Goal: Transaction & Acquisition: Purchase product/service

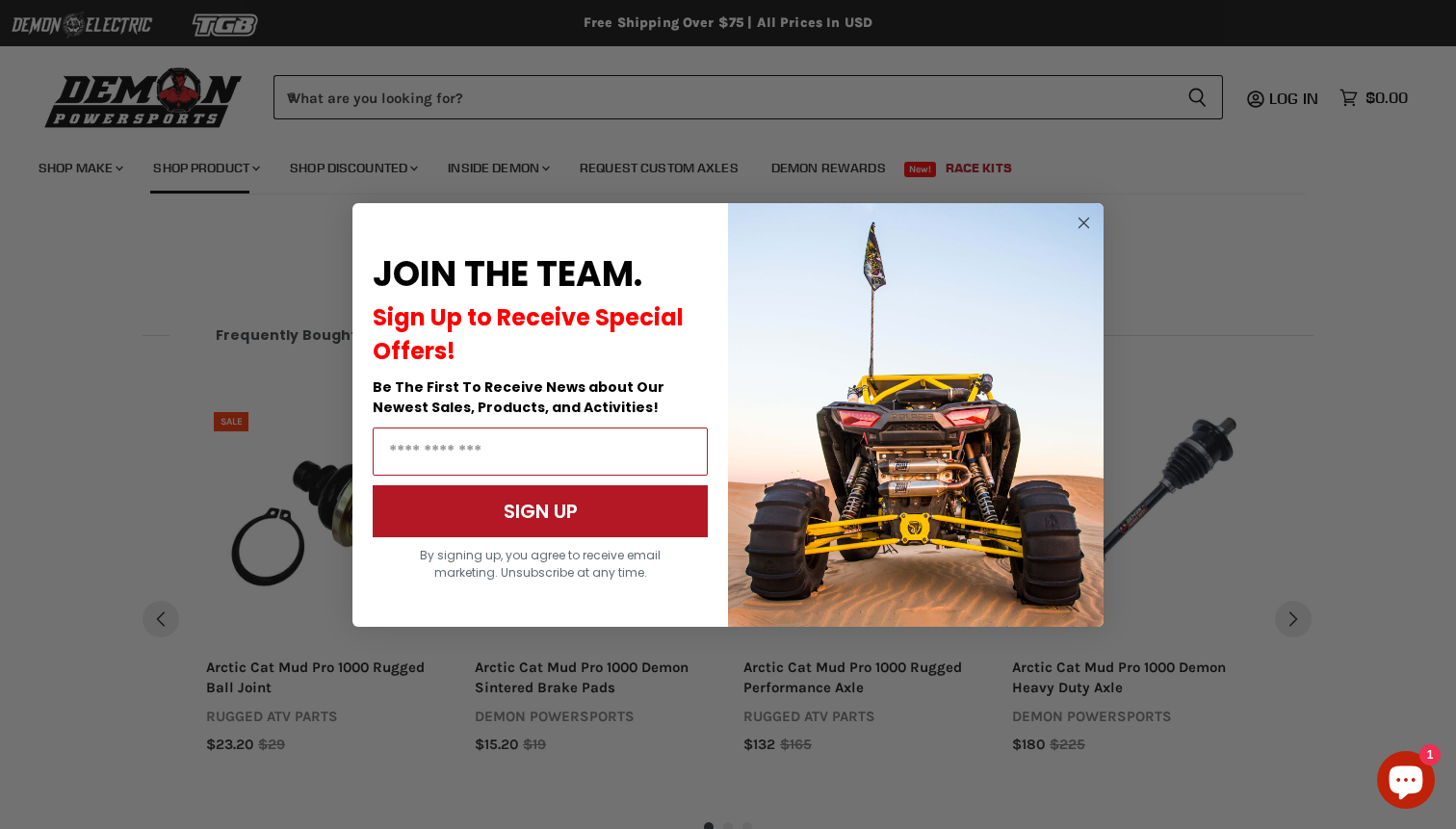
scroll to position [1341, 0]
